Goal: Information Seeking & Learning: Learn about a topic

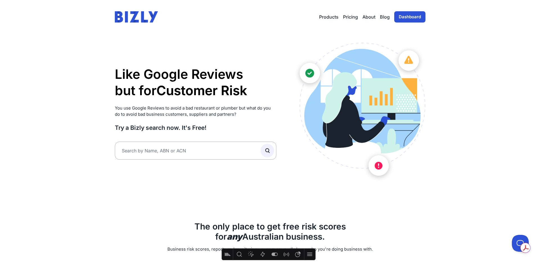
drag, startPoint x: 114, startPoint y: 127, endPoint x: 222, endPoint y: 128, distance: 108.0
click at [222, 128] on div "Like Google Reviews but for Customer Risk Supplier Risk Partner Risk Customer R…" at bounding box center [270, 239] width 324 height 410
click at [224, 129] on h3 "Try a Bizly search now. It's Free!" at bounding box center [196, 128] width 162 height 8
drag, startPoint x: 115, startPoint y: 126, endPoint x: 201, endPoint y: 131, distance: 86.5
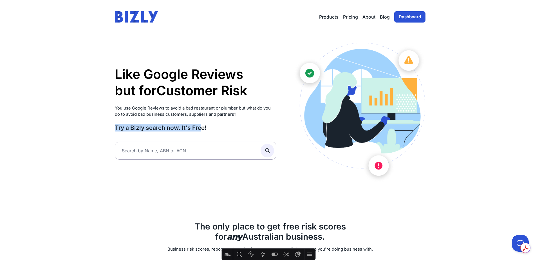
click at [202, 131] on h3 "Try a Bizly search now. It's Free!" at bounding box center [196, 128] width 162 height 8
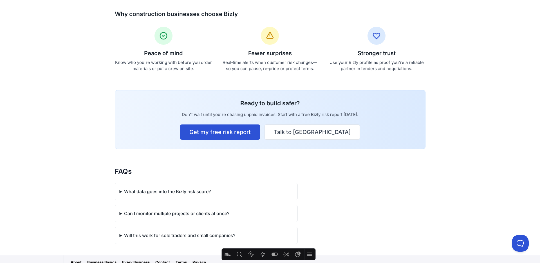
scroll to position [460, 0]
click at [310, 134] on link "Talk to [GEOGRAPHIC_DATA]" at bounding box center [311, 131] width 95 height 15
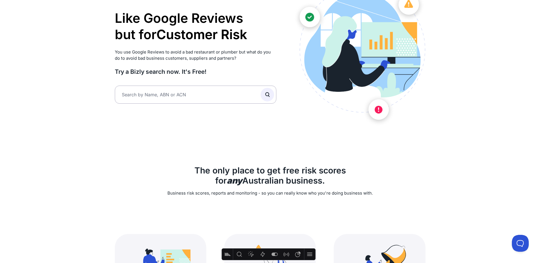
scroll to position [17, 0]
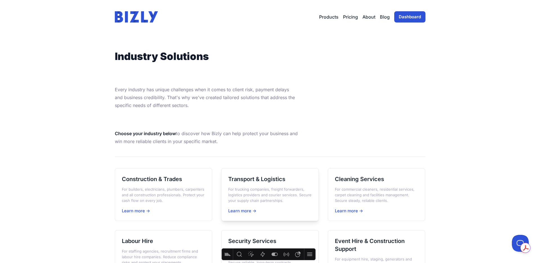
click at [252, 178] on h3 "Transport & Logistics" at bounding box center [270, 179] width 84 height 8
click at [148, 187] on p "For builders, electricians, plumbers, carpenters and all construction professio…" at bounding box center [164, 194] width 84 height 17
click at [364, 191] on p "For commercial cleaners, residential services, carpet cleaning and facilities m…" at bounding box center [377, 194] width 84 height 17
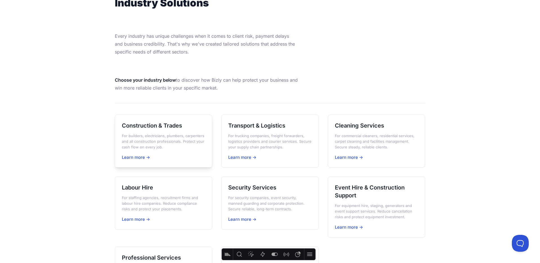
scroll to position [55, 0]
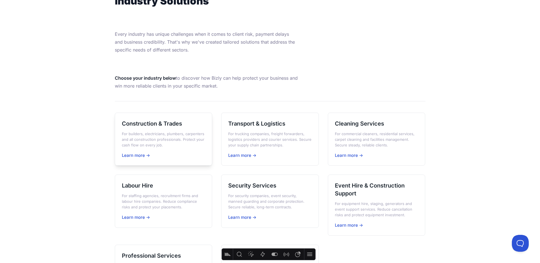
click at [145, 127] on h3 "Construction & Trades" at bounding box center [164, 123] width 84 height 8
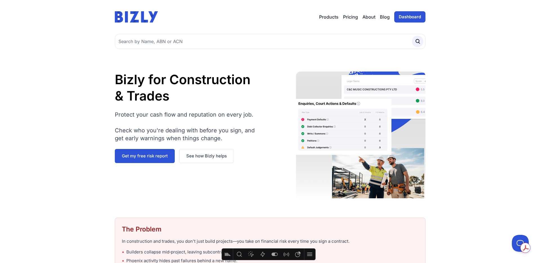
drag, startPoint x: 168, startPoint y: 79, endPoint x: 182, endPoint y: 94, distance: 20.1
click at [182, 93] on h1 "Bizly for Construction & Trades" at bounding box center [189, 87] width 148 height 32
drag, startPoint x: 497, startPoint y: 67, endPoint x: 493, endPoint y: 73, distance: 6.9
